Goal: Task Accomplishment & Management: Manage account settings

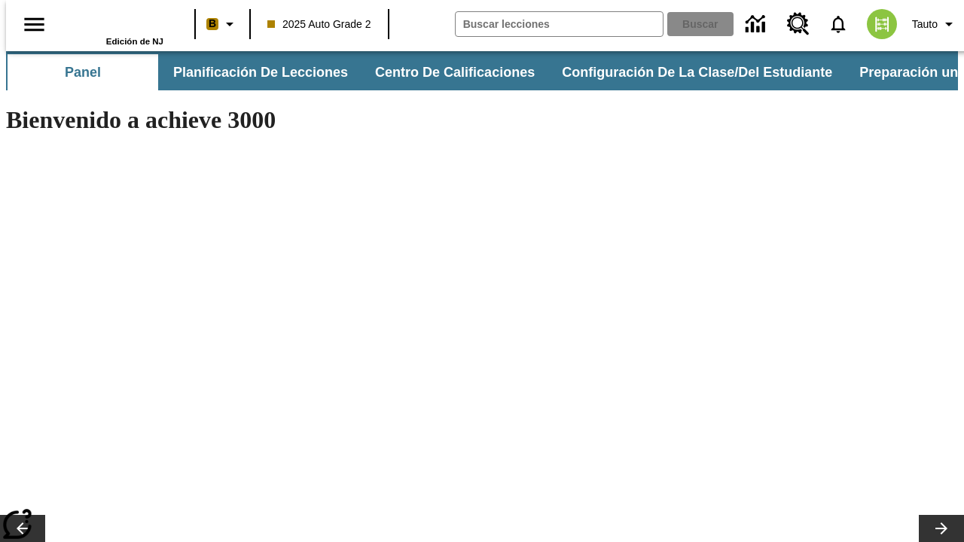
type input "-1"
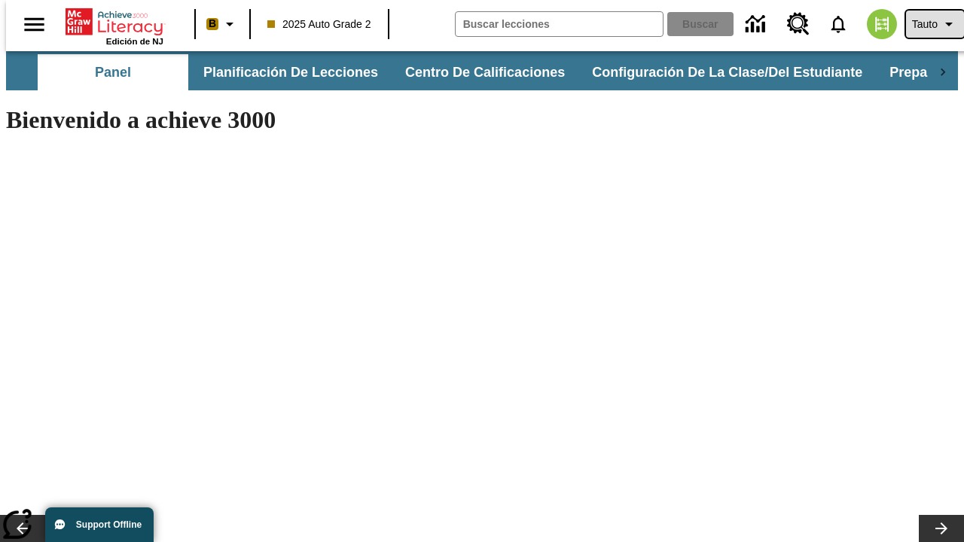
click at [927, 24] on span "Tauto" at bounding box center [925, 25] width 26 height 16
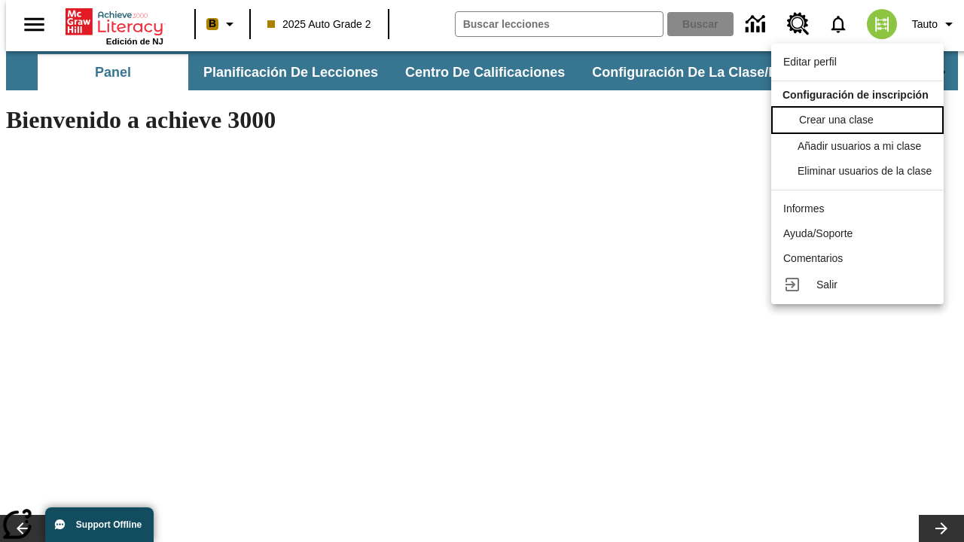
click at [861, 118] on span "Crear una clase" at bounding box center [836, 120] width 75 height 12
click at [861, 146] on span "Añadir usuarios a mi clase" at bounding box center [860, 145] width 123 height 12
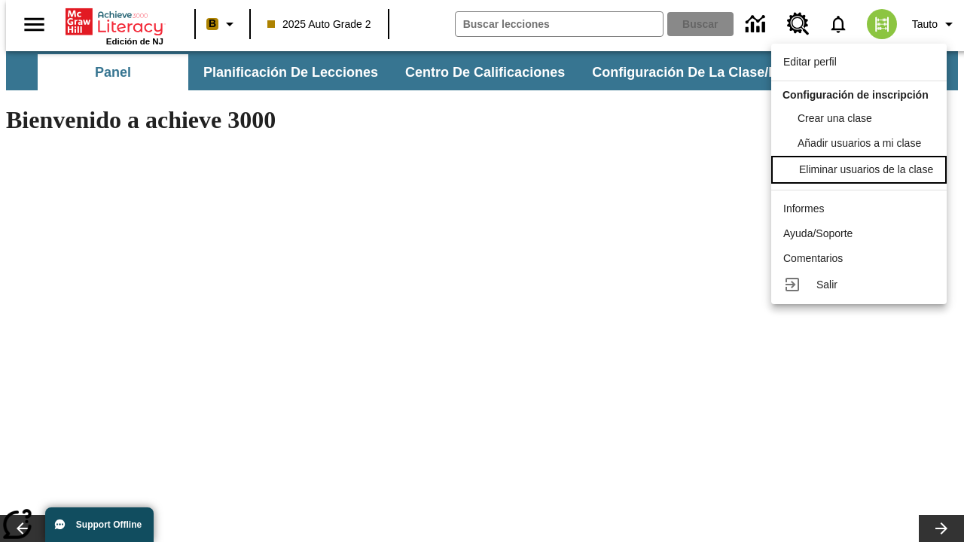
click at [861, 178] on div "Eliminar usuarios de la clase" at bounding box center [866, 170] width 134 height 16
